Goal: Task Accomplishment & Management: Use online tool/utility

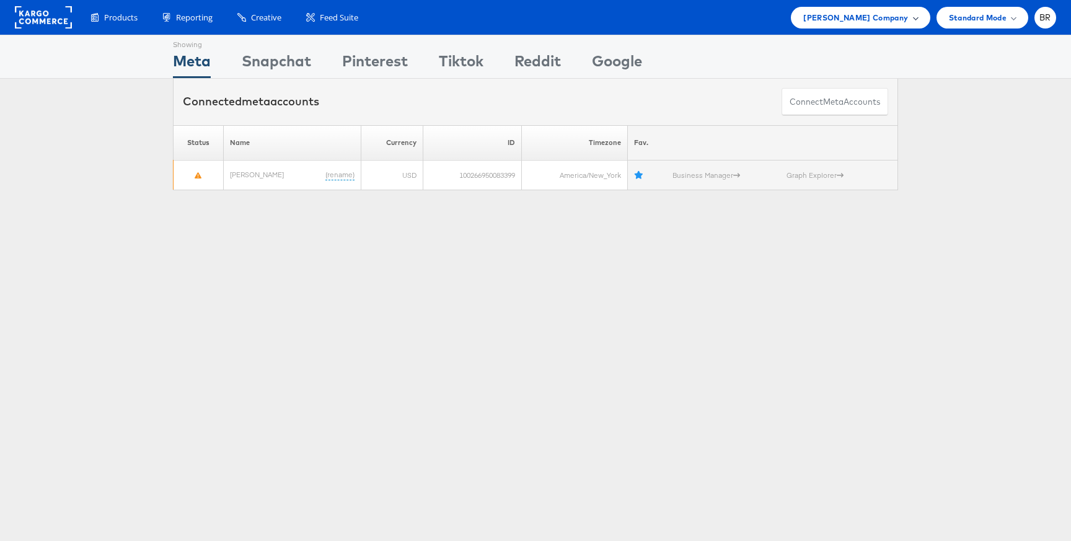
click at [867, 18] on span "Steve Madden Company" at bounding box center [855, 17] width 105 height 13
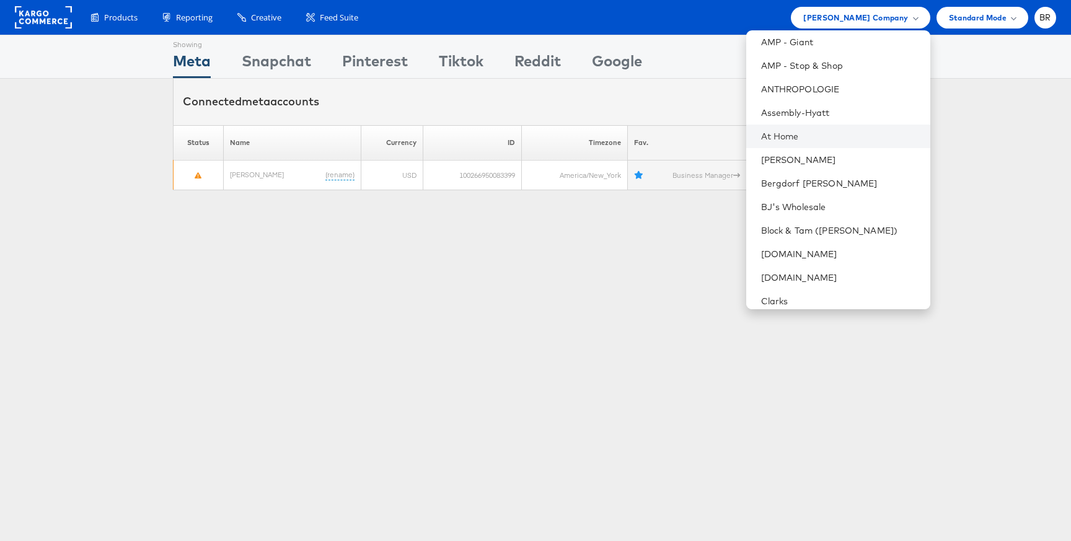
scroll to position [125, 0]
click at [773, 250] on link "[DOMAIN_NAME]" at bounding box center [840, 251] width 159 height 12
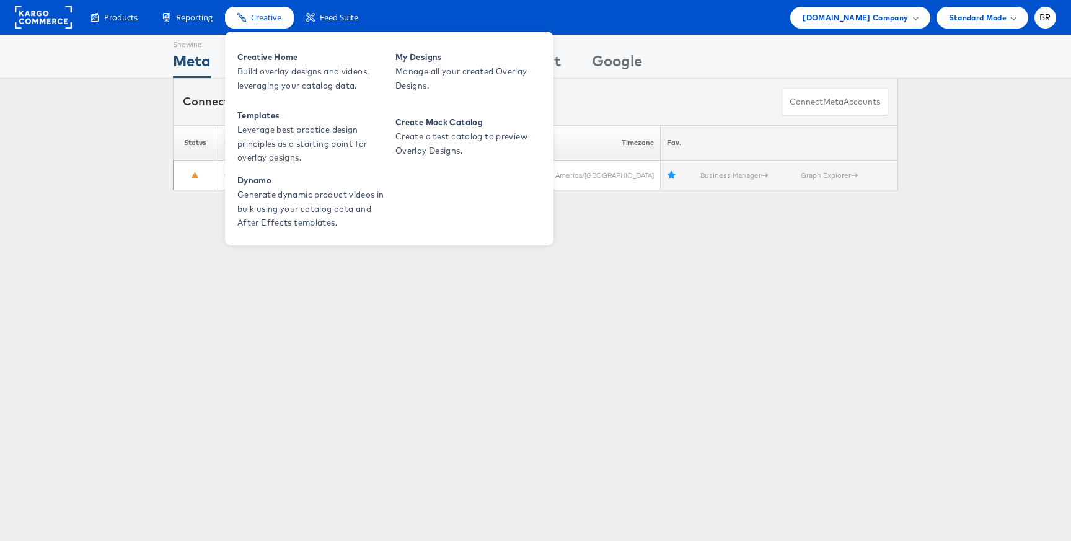
click at [266, 21] on span "Creative" at bounding box center [266, 18] width 30 height 12
click at [262, 78] on span "Build overlay designs and videos, leveraging your catalog data." at bounding box center [311, 78] width 149 height 29
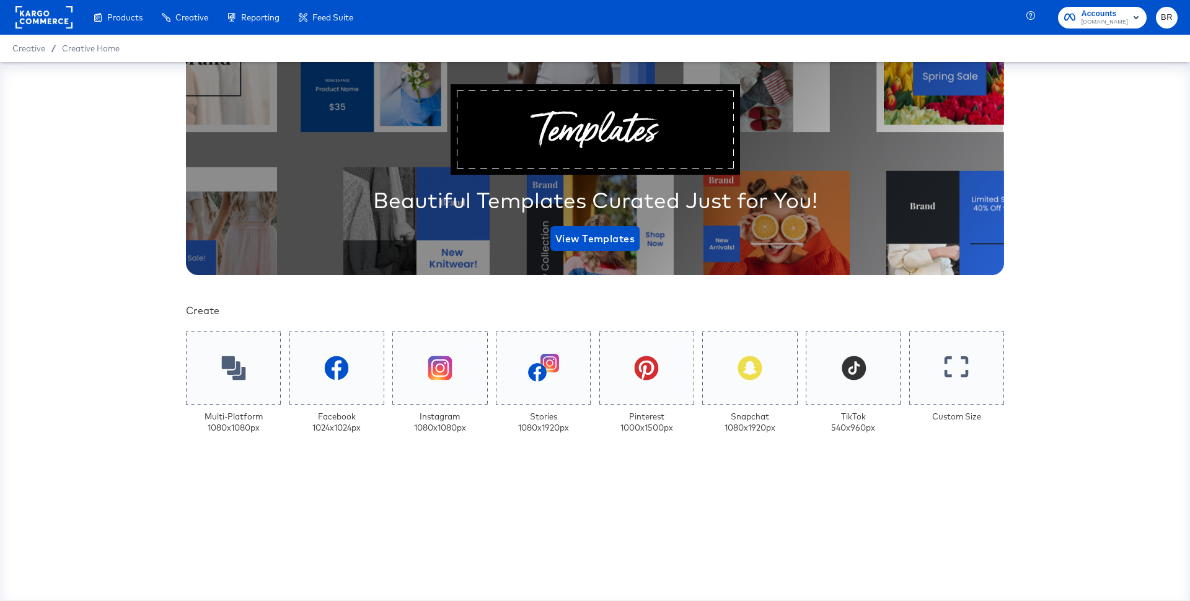
scroll to position [217, 0]
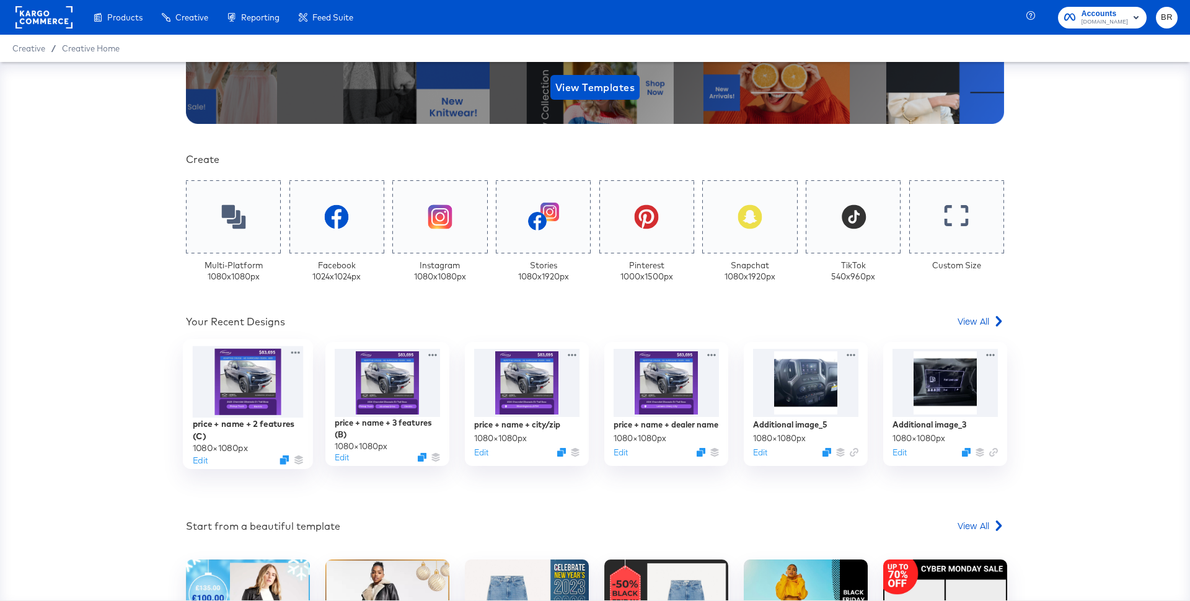
click at [260, 406] on div at bounding box center [248, 383] width 111 height 72
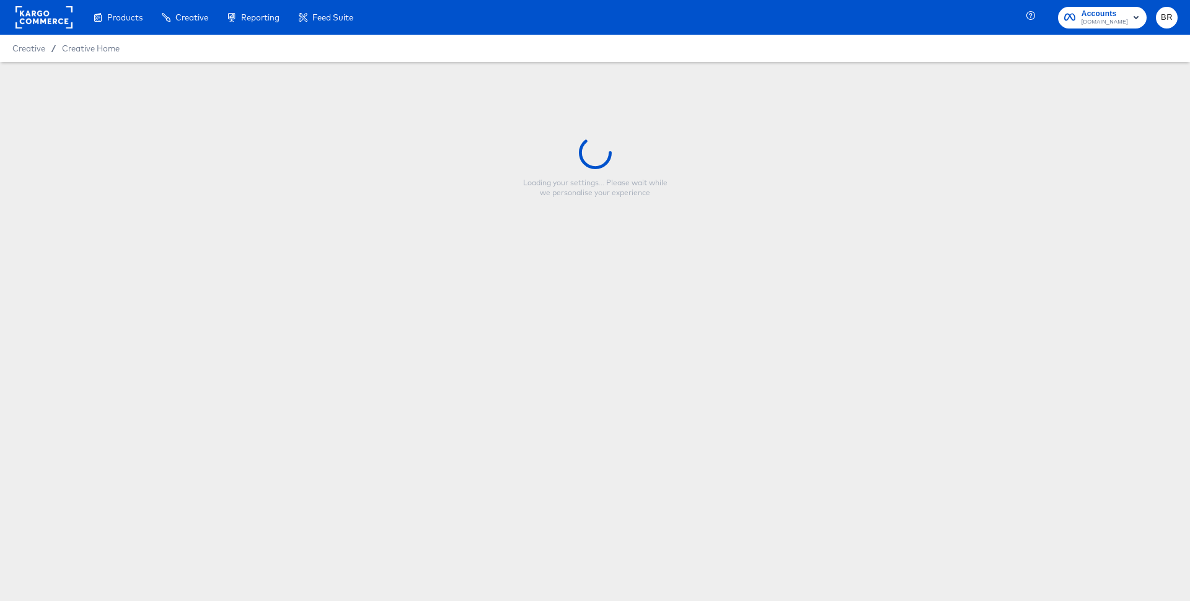
type input "price + name + 2 features (C)"
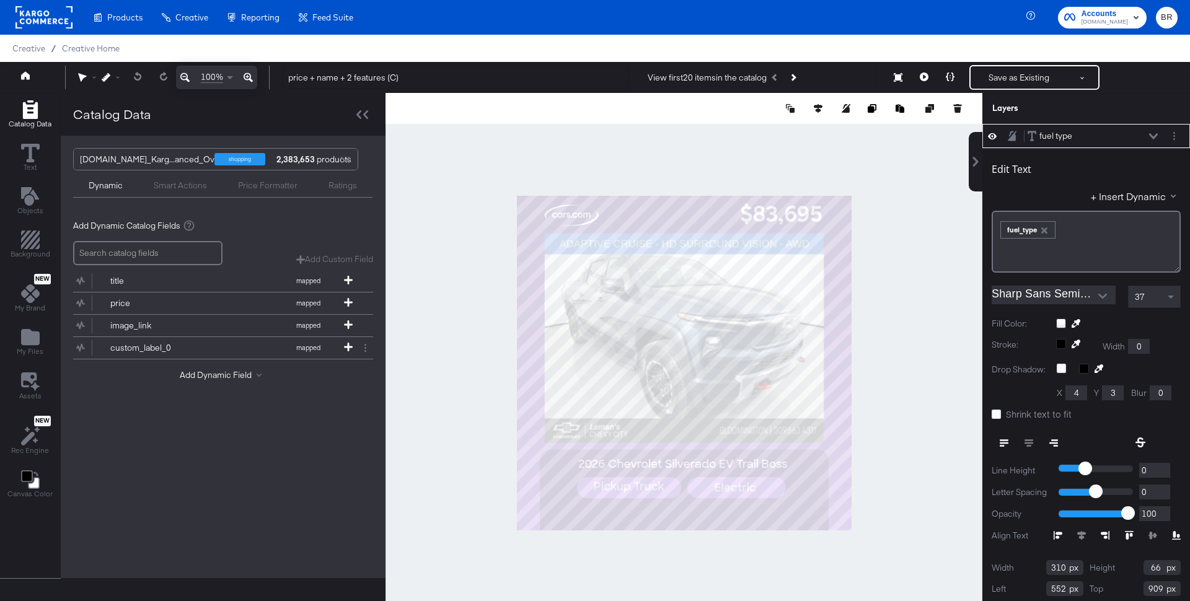
scroll to position [11, 0]
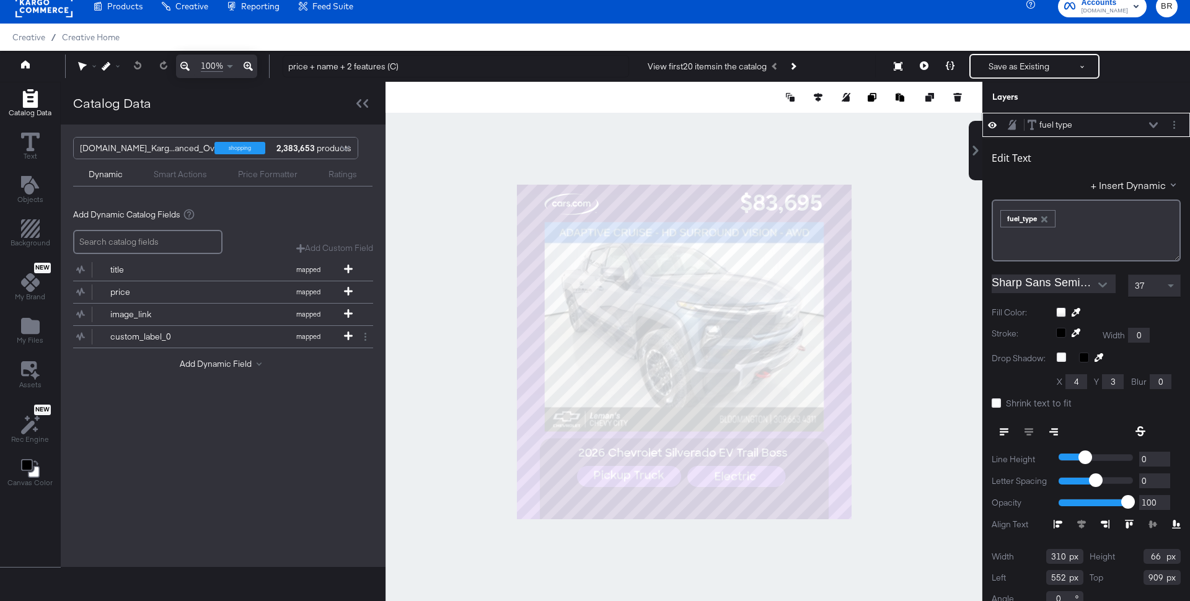
click at [992, 122] on icon at bounding box center [992, 125] width 9 height 11
click at [992, 122] on icon at bounding box center [992, 126] width 9 height 8
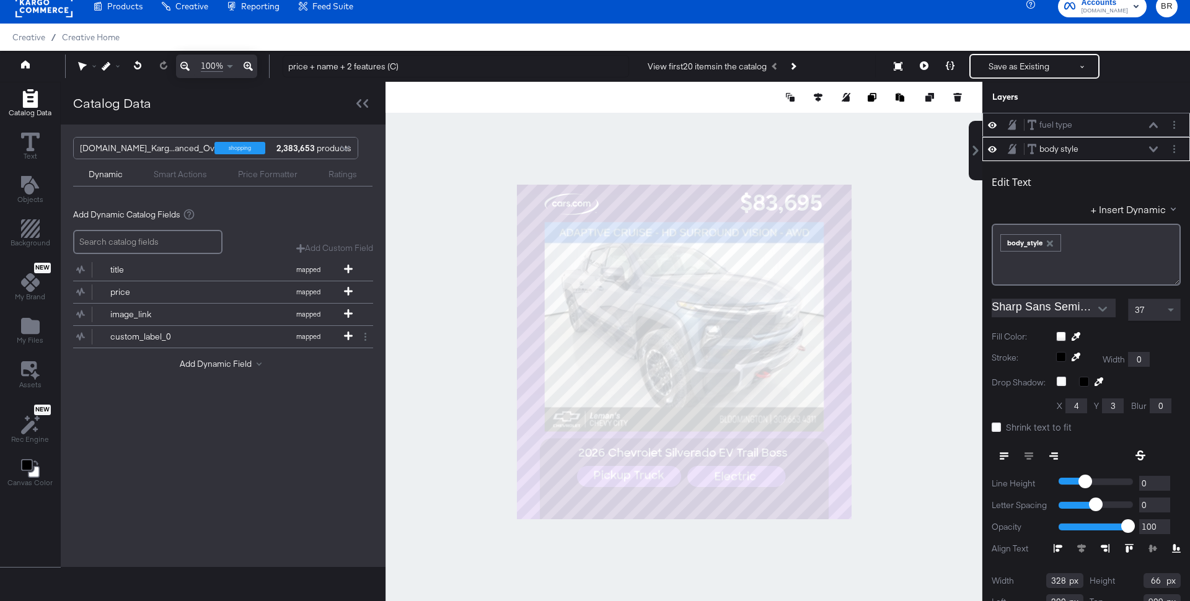
scroll to position [24, 0]
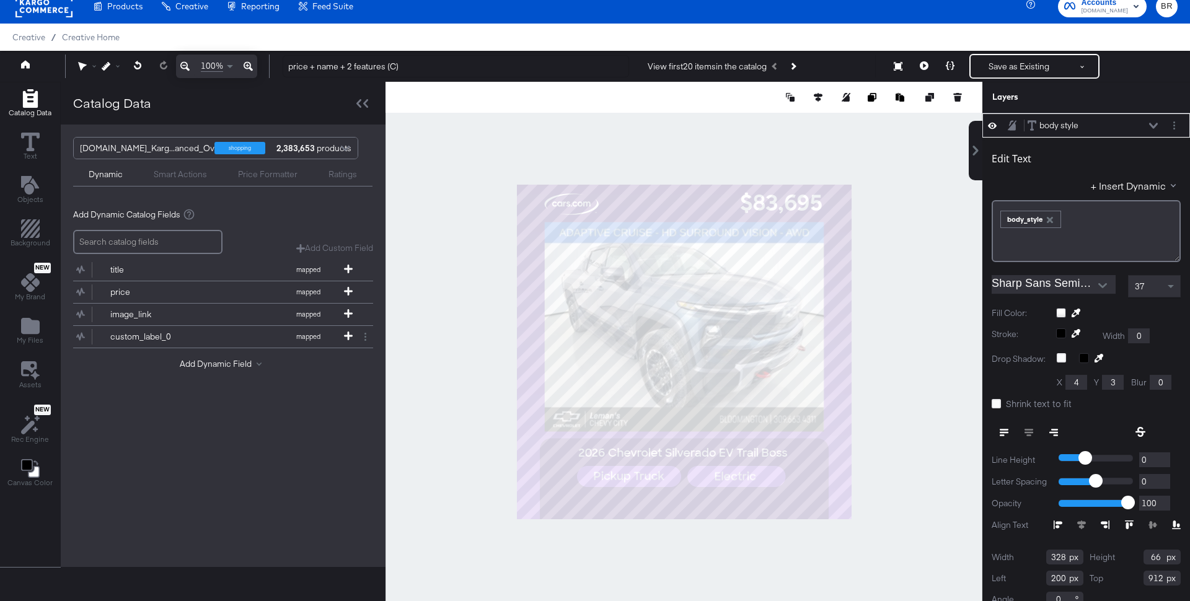
type input "913"
type input "201"
type input "307"
type input "70"
type input "909"
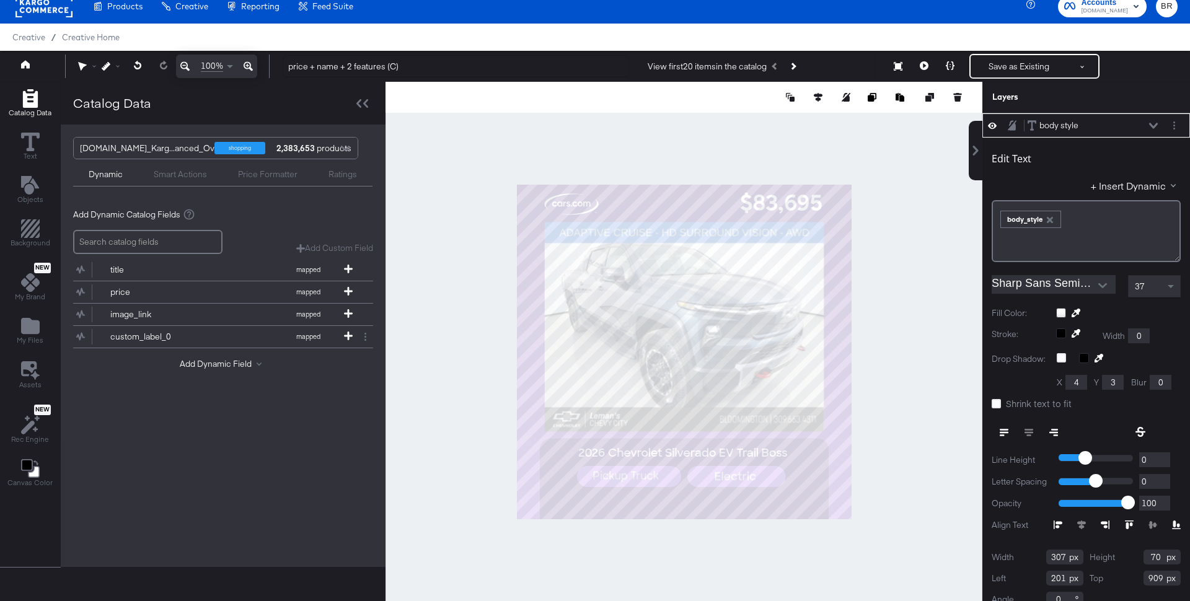
type input "309"
type input "199"
type input "283"
type input "221"
click at [996, 399] on icon at bounding box center [996, 403] width 9 height 9
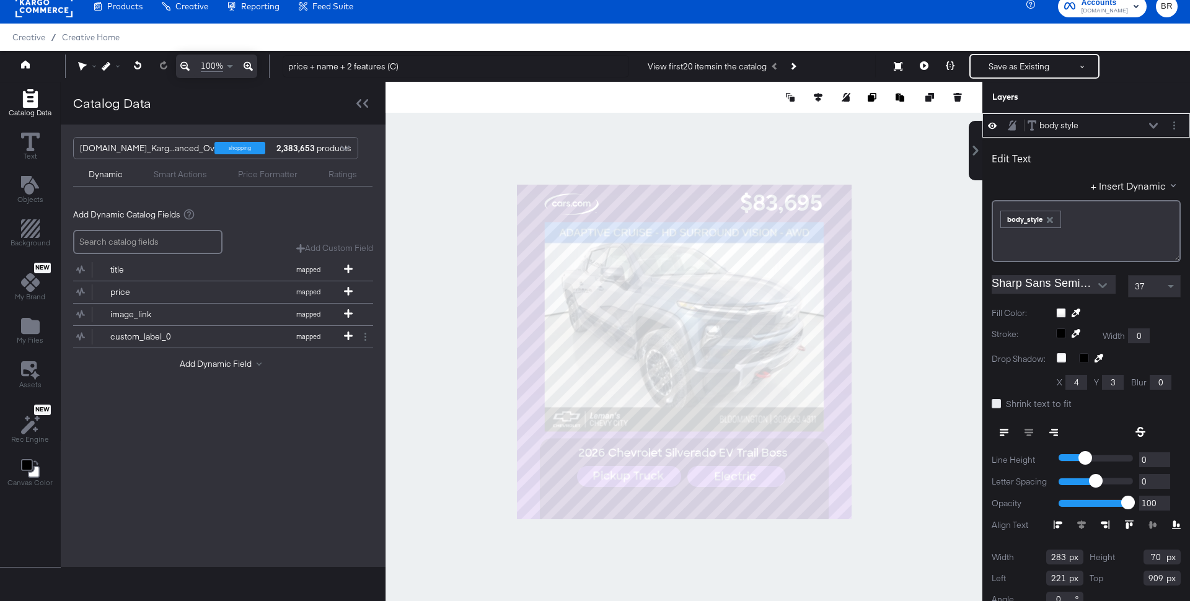
click at [0, 0] on input "Shrink text to fit" at bounding box center [0, 0] width 0 height 0
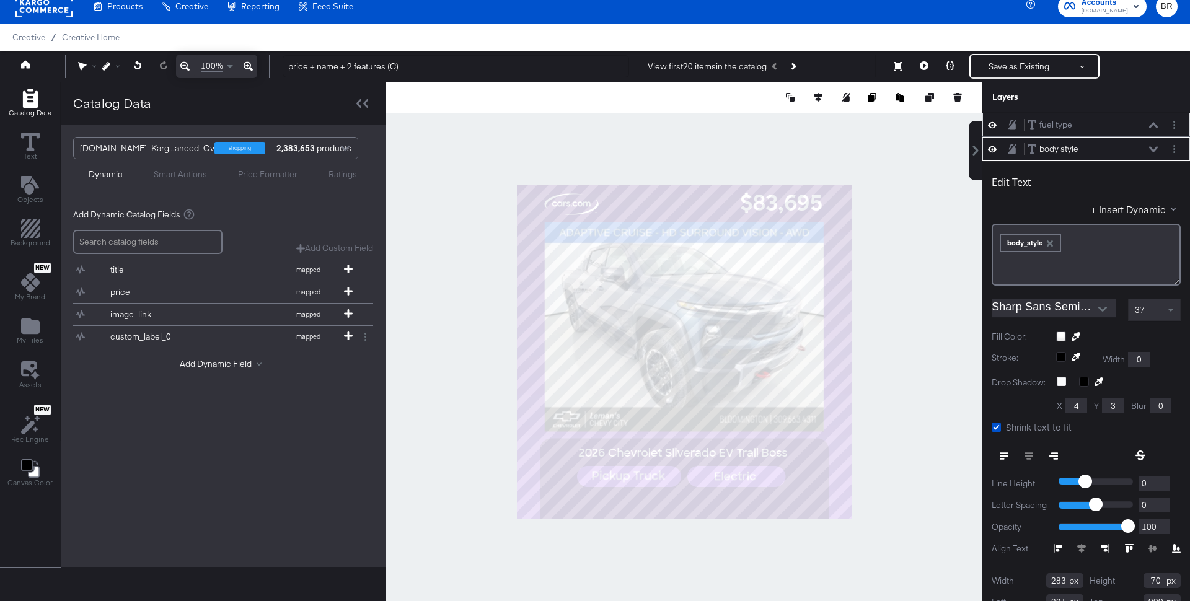
click at [903, 441] on div at bounding box center [684, 352] width 597 height 540
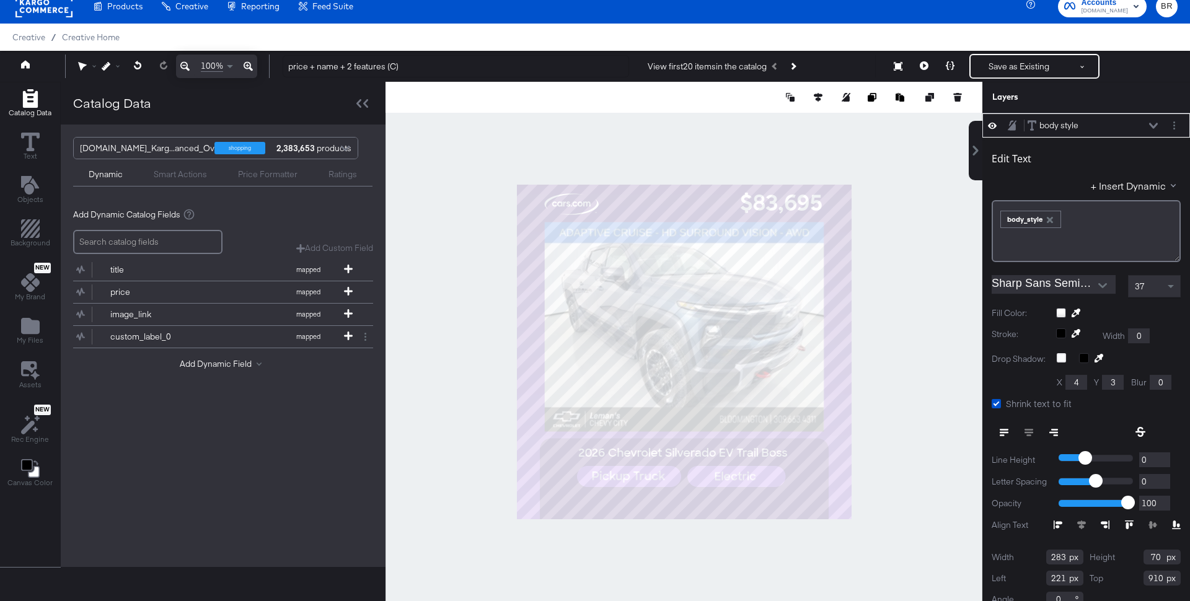
type input "911"
type input "266"
type input "72"
type input "909"
type input "224"
